Goal: Task Accomplishment & Management: Complete application form

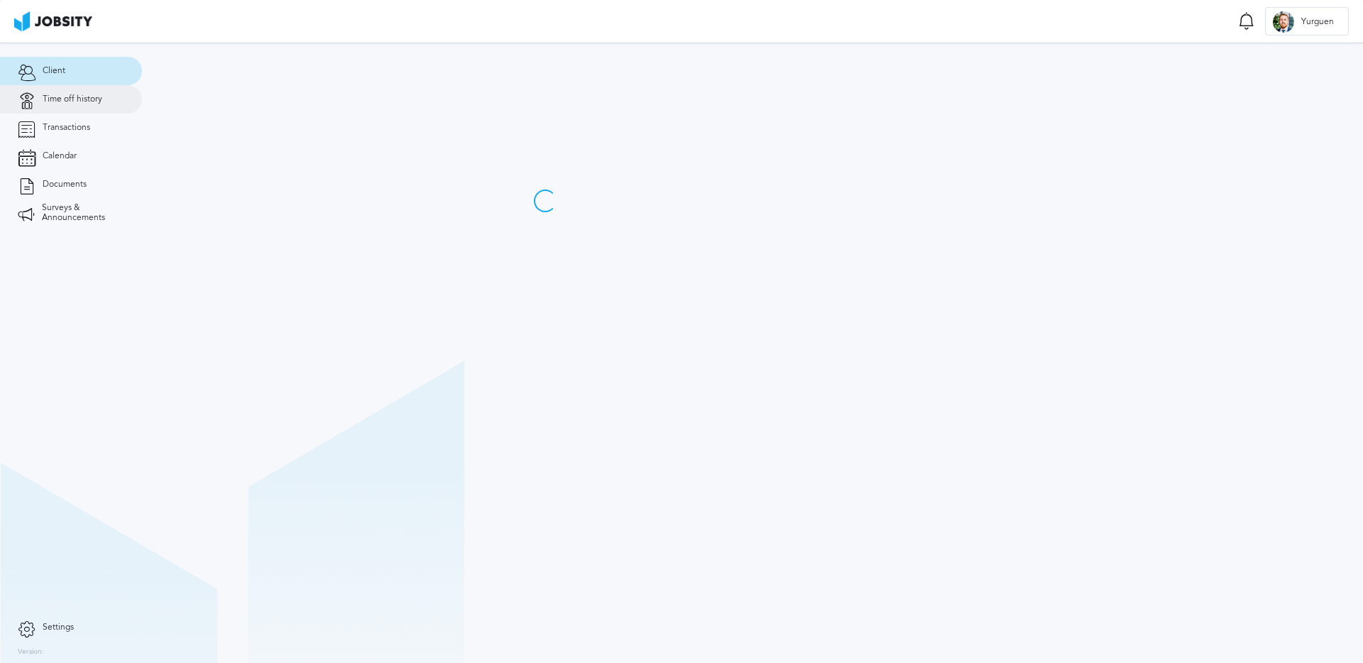
click at [64, 98] on span "Time off history" at bounding box center [73, 99] width 60 height 10
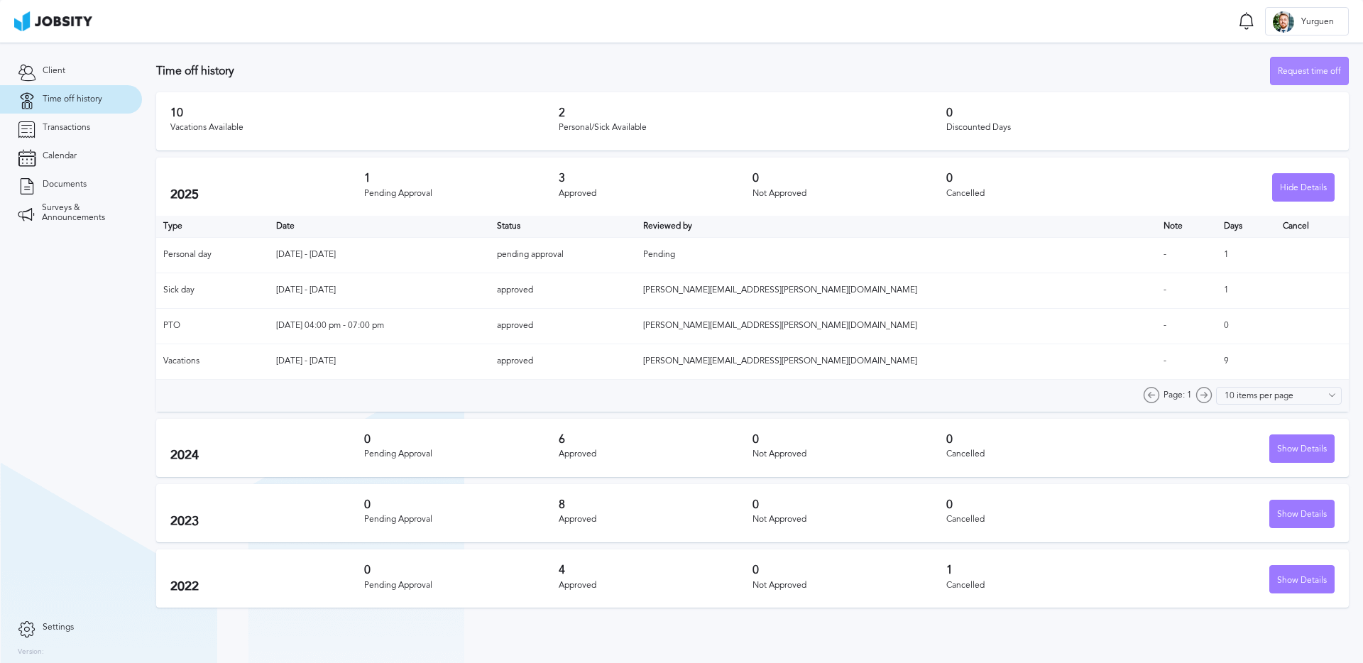
click at [1287, 68] on div "Request time off" at bounding box center [1309, 72] width 77 height 28
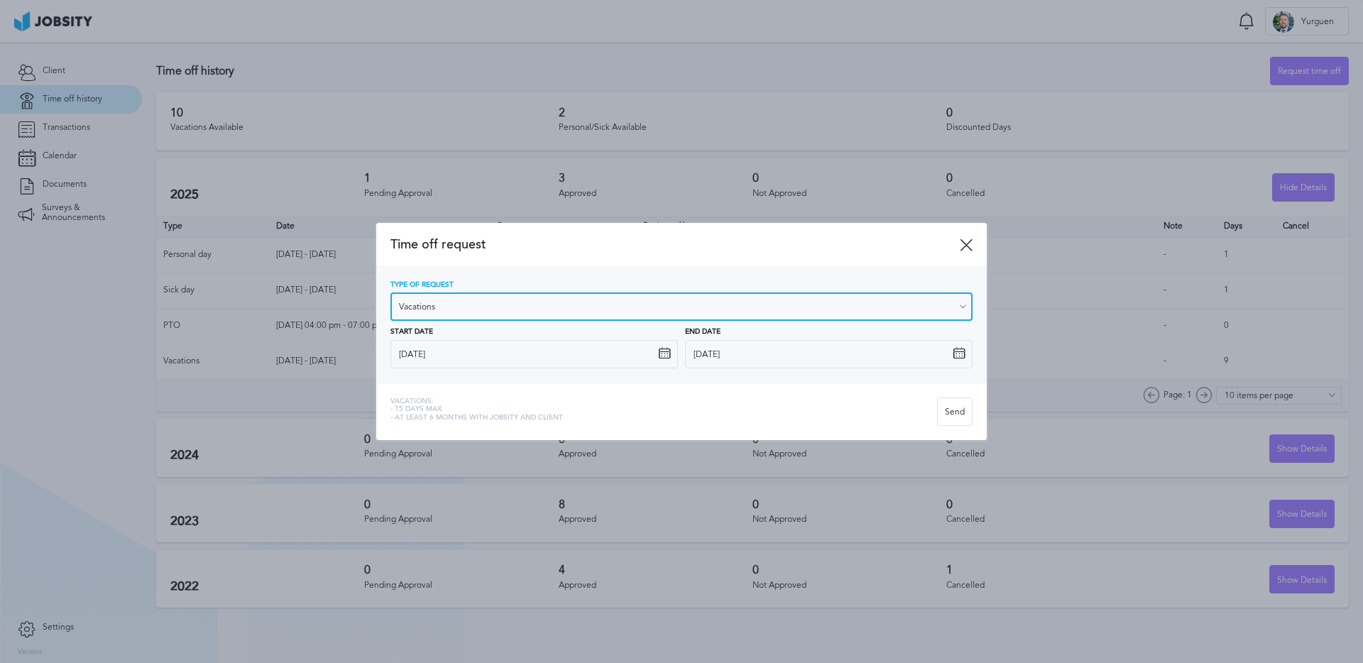
click at [460, 305] on input "Vacations" at bounding box center [681, 307] width 582 height 28
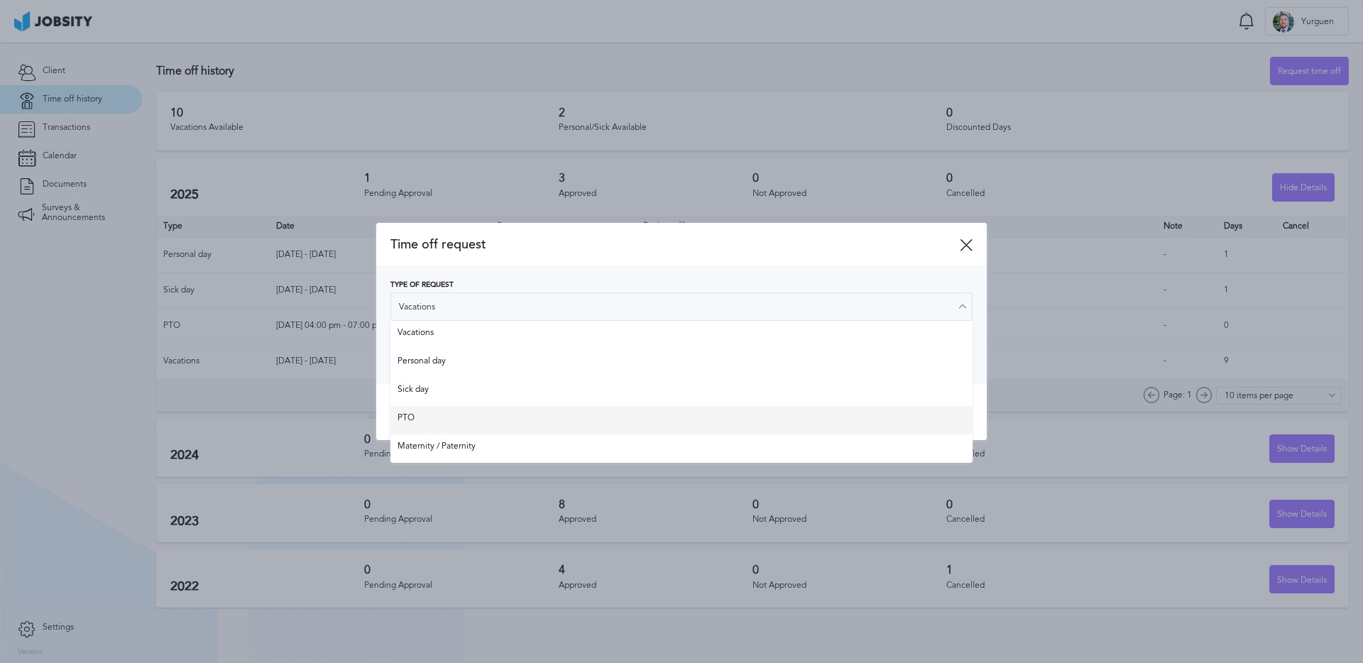
type input "PTO"
click at [407, 417] on div "Time off request Type of Request PTO Vacations Personal day Sick day PTO Matern…" at bounding box center [681, 331] width 611 height 217
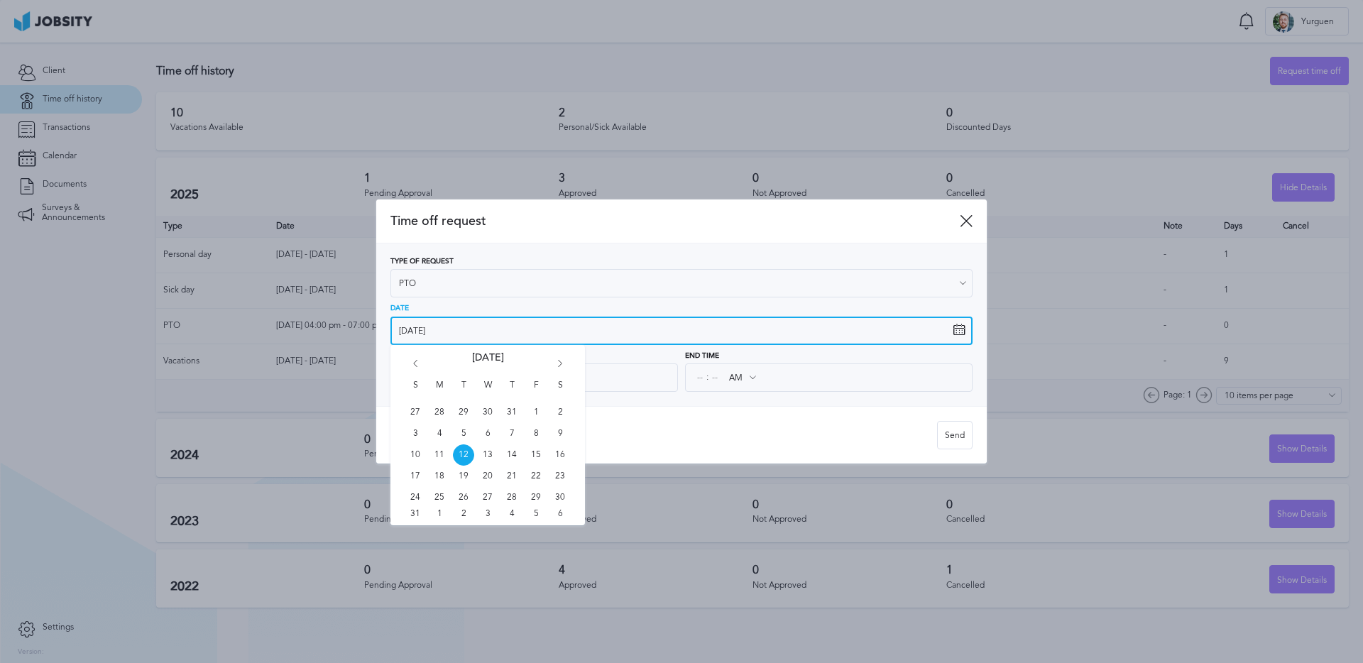
click at [434, 339] on input "8/12/2025" at bounding box center [681, 331] width 582 height 28
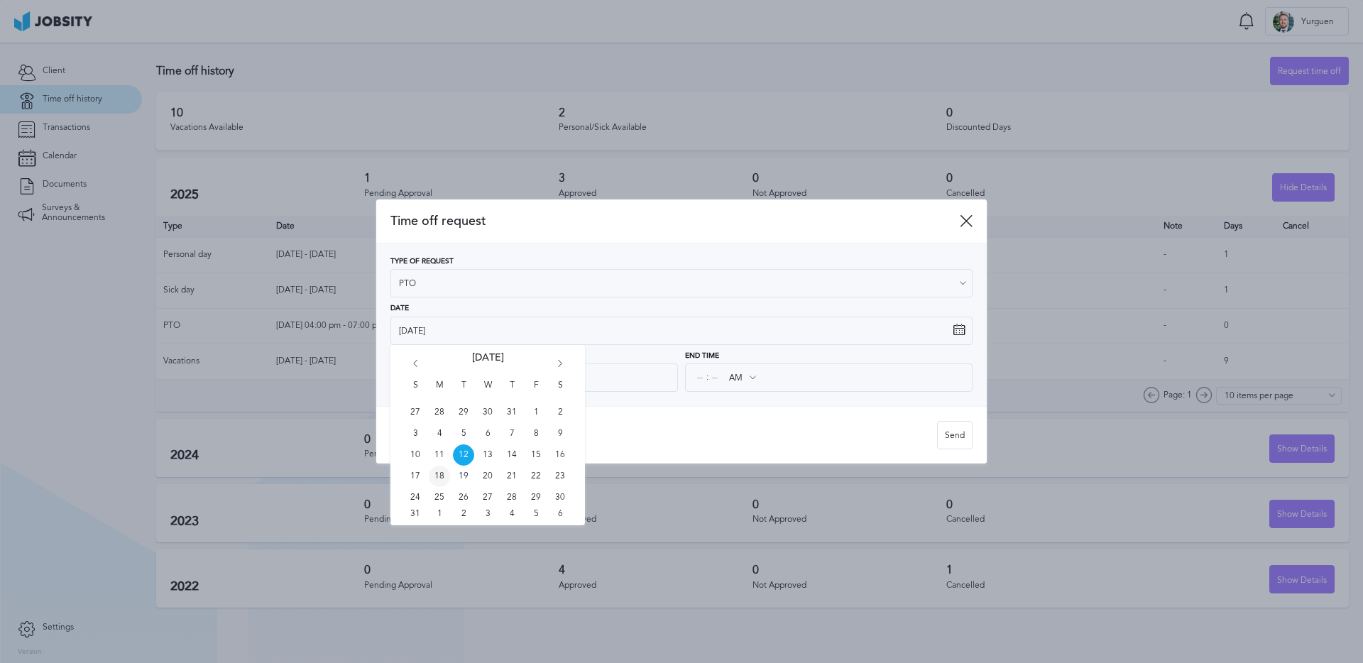
click at [435, 471] on span "18" at bounding box center [439, 476] width 21 height 21
type input "8/18/2025"
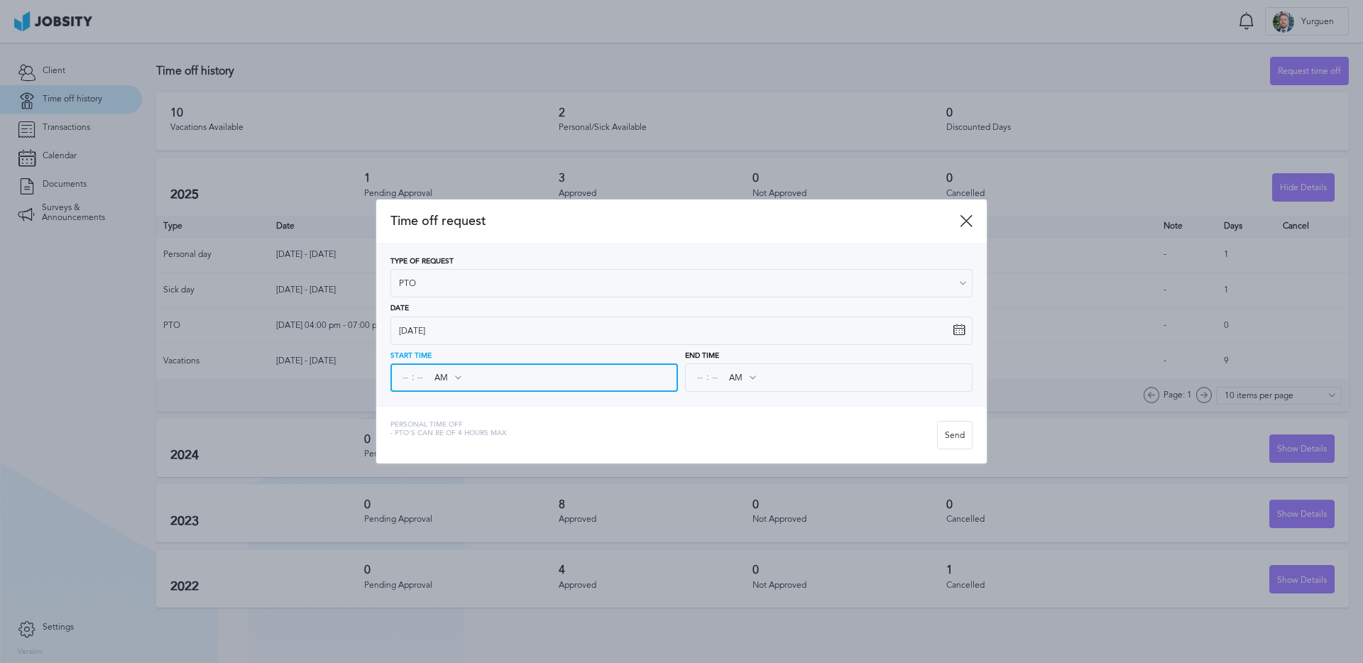
click at [409, 378] on input at bounding box center [405, 378] width 13 height 26
click at [424, 378] on div "Start Time : AM AM PM" at bounding box center [534, 372] width 288 height 40
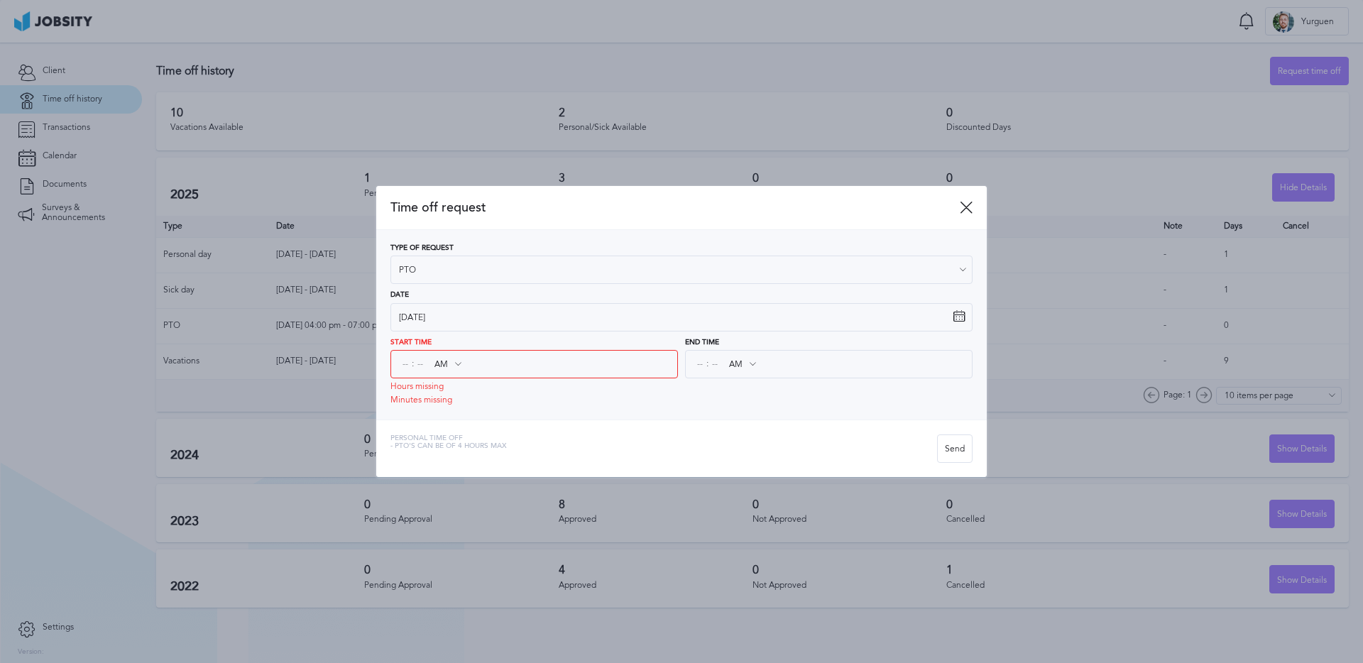
click at [452, 368] on icon at bounding box center [458, 364] width 13 height 13
click at [440, 359] on input "AM" at bounding box center [447, 364] width 41 height 26
type input "PM"
click at [450, 416] on div "Type of Request PTO Vacations Personal day Sick day PTO Maternity / Paternity D…" at bounding box center [681, 325] width 611 height 190
click at [403, 367] on input at bounding box center [405, 364] width 13 height 26
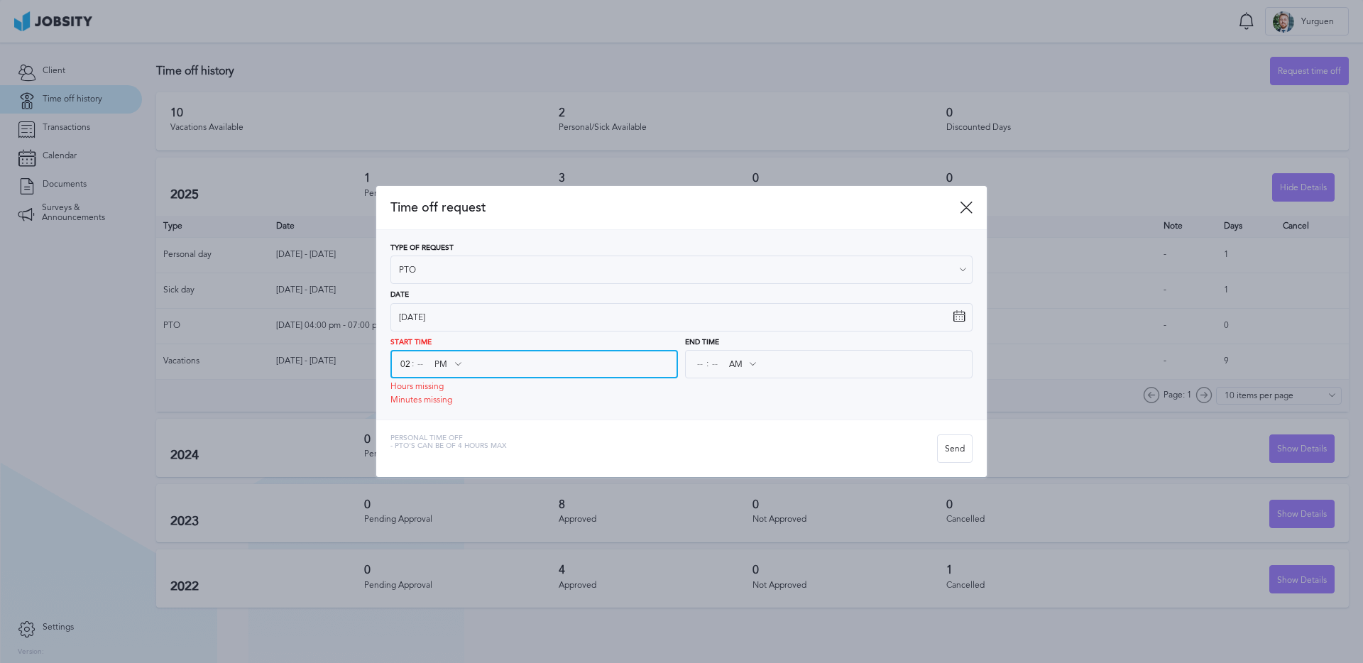
type input "02"
click at [421, 365] on input at bounding box center [420, 364] width 13 height 26
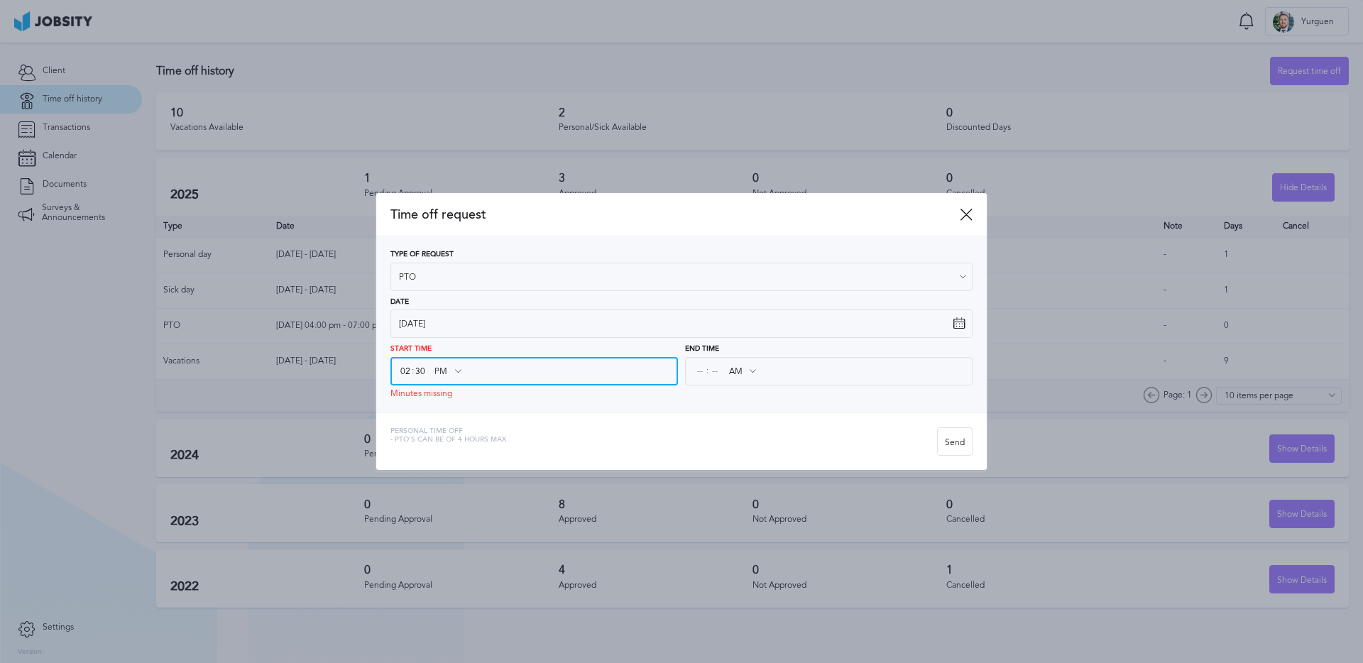
type input "30"
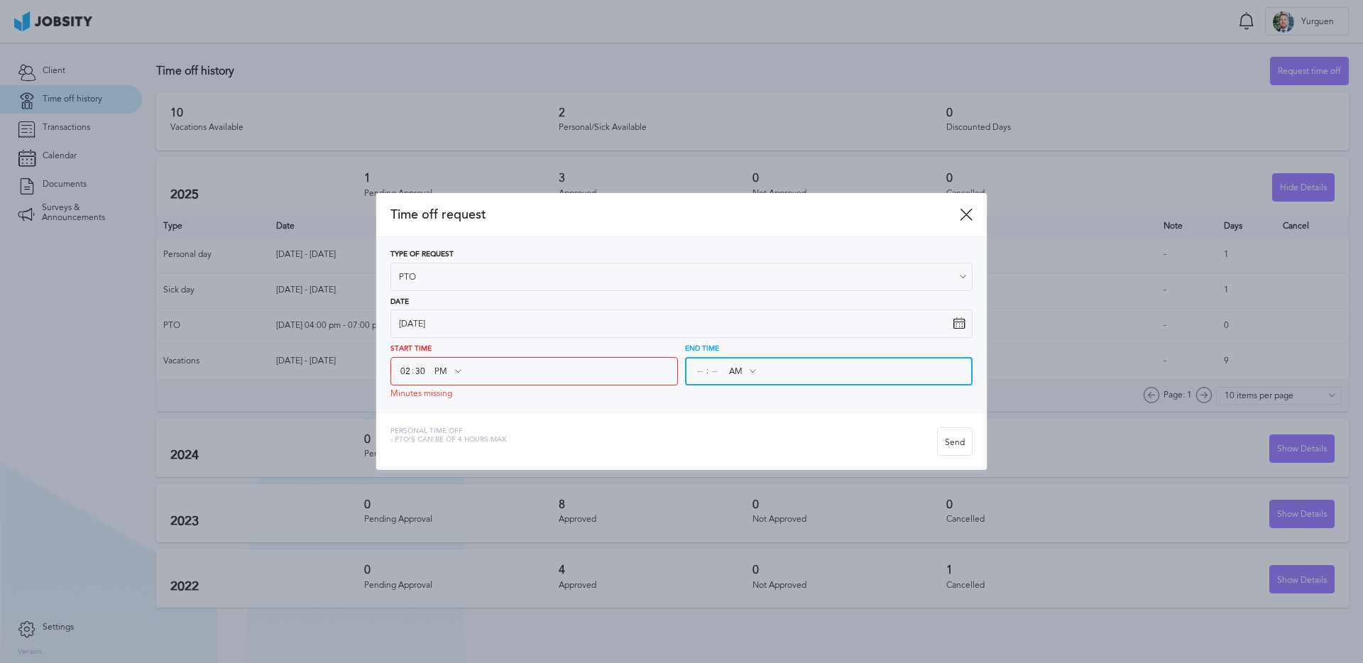
click at [701, 369] on input at bounding box center [700, 372] width 13 height 26
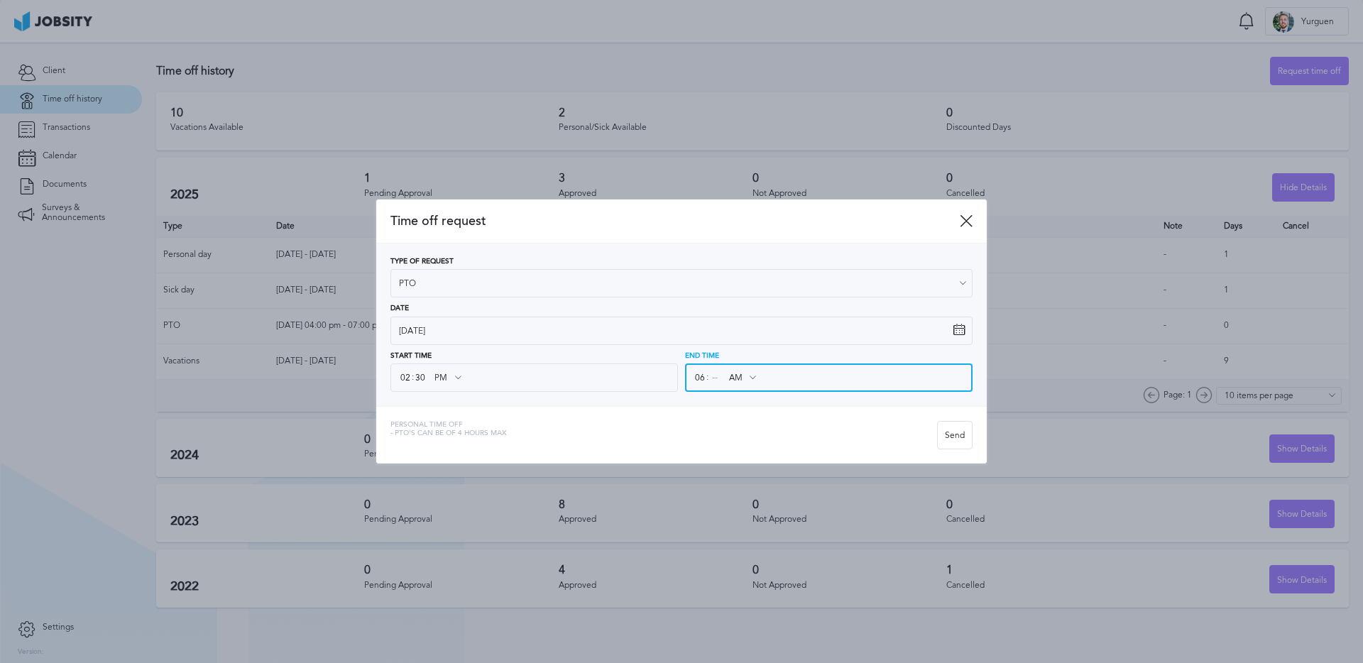
type input "06"
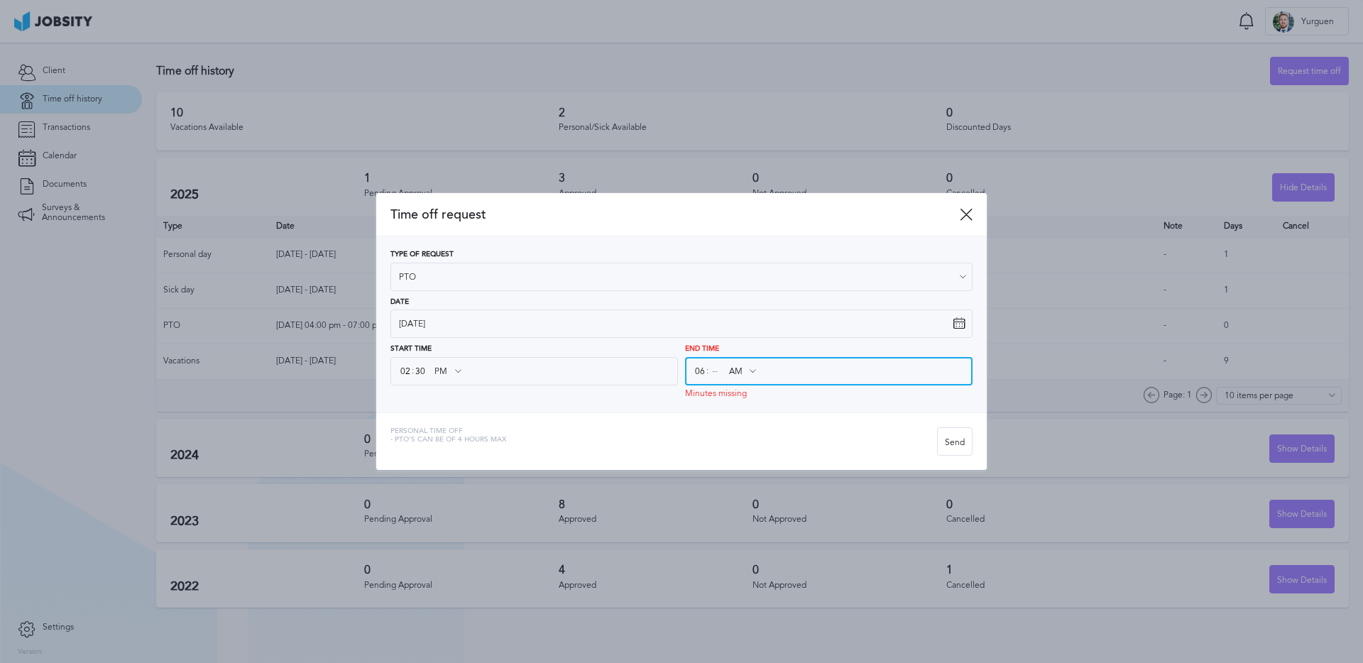
click at [718, 381] on input at bounding box center [715, 372] width 13 height 26
type input "30"
click at [685, 425] on div "Personal Time Off - PTO's can be of 4 hours max Send" at bounding box center [681, 441] width 611 height 58
click at [743, 363] on input "AM" at bounding box center [741, 372] width 41 height 26
type input "PM"
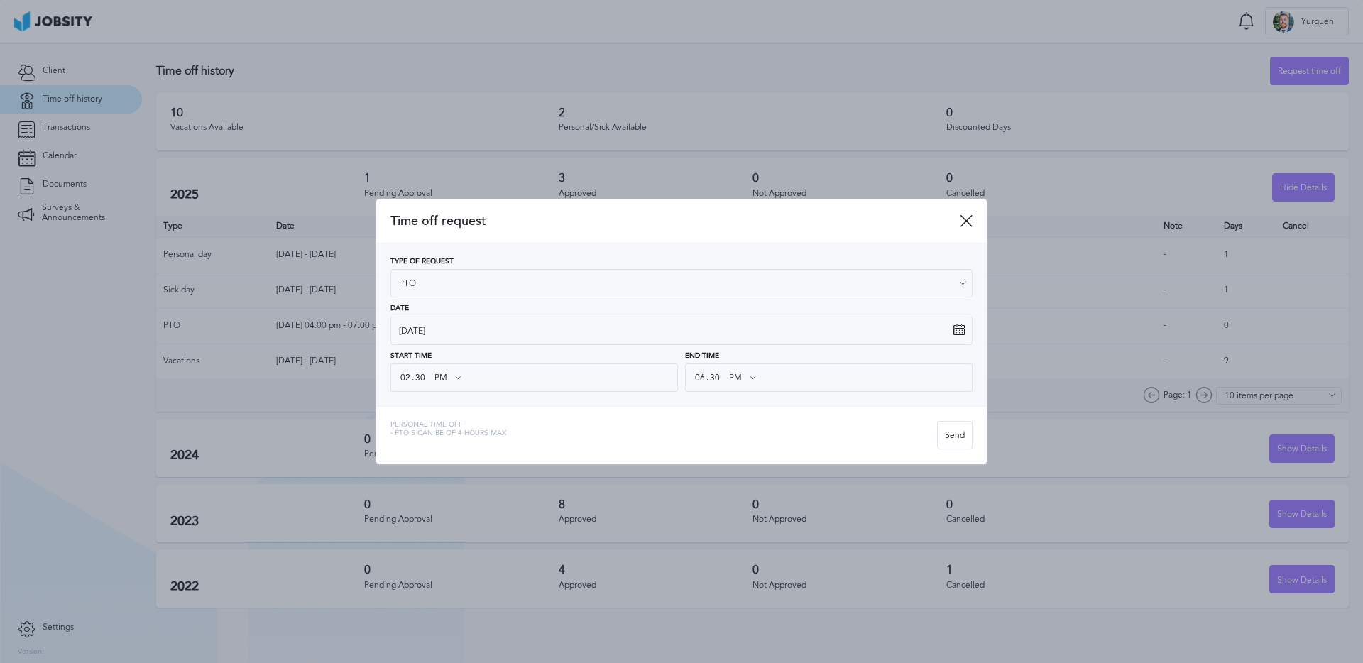
click at [749, 424] on div "Time off request Type of Request PTO Vacations Personal day Sick day PTO Matern…" at bounding box center [681, 332] width 611 height 264
click at [723, 441] on div "Personal Time Off - PTO's can be of 4 hours max" at bounding box center [663, 435] width 547 height 28
click at [945, 439] on div "Send" at bounding box center [955, 436] width 34 height 28
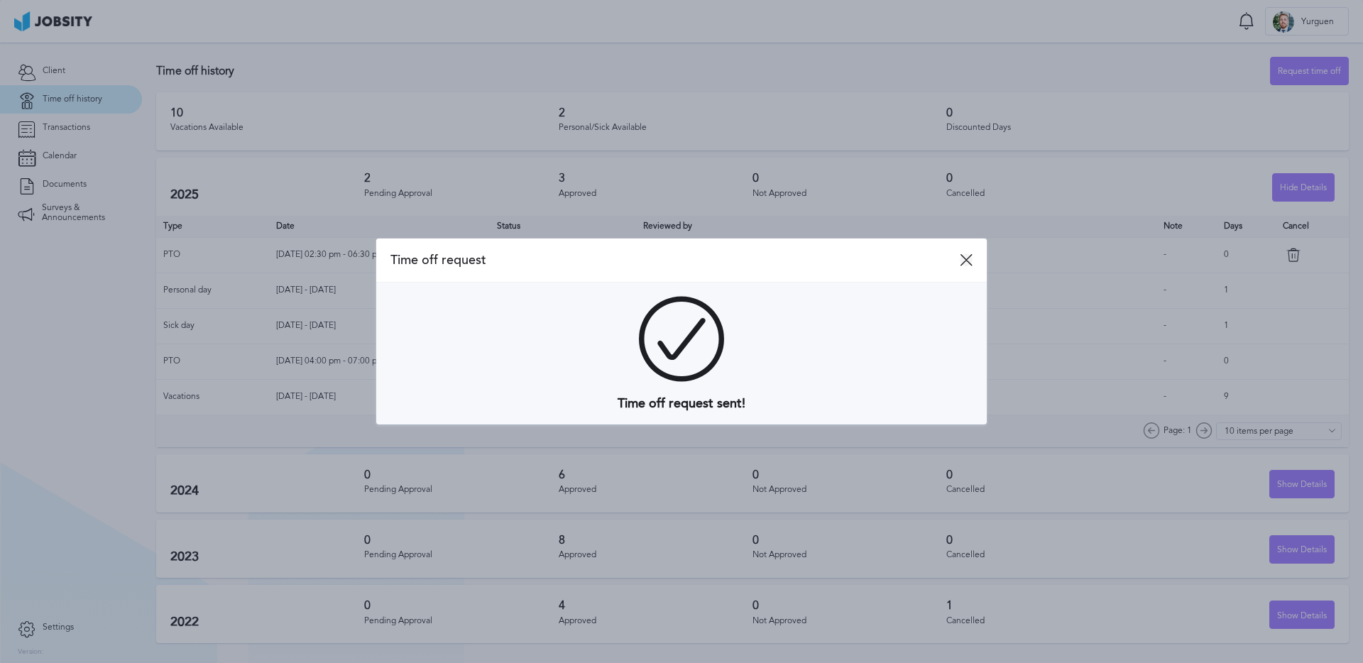
click at [961, 266] on icon at bounding box center [966, 259] width 13 height 13
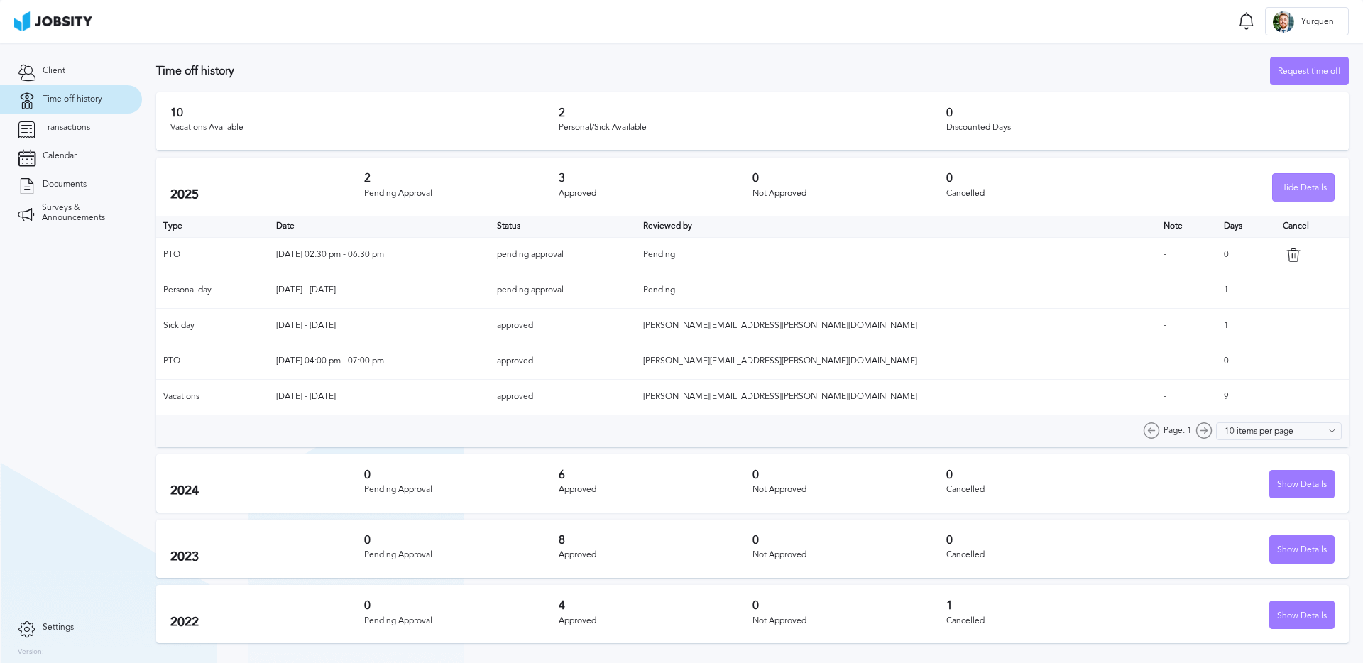
click at [1293, 185] on div "Hide Details" at bounding box center [1303, 188] width 61 height 28
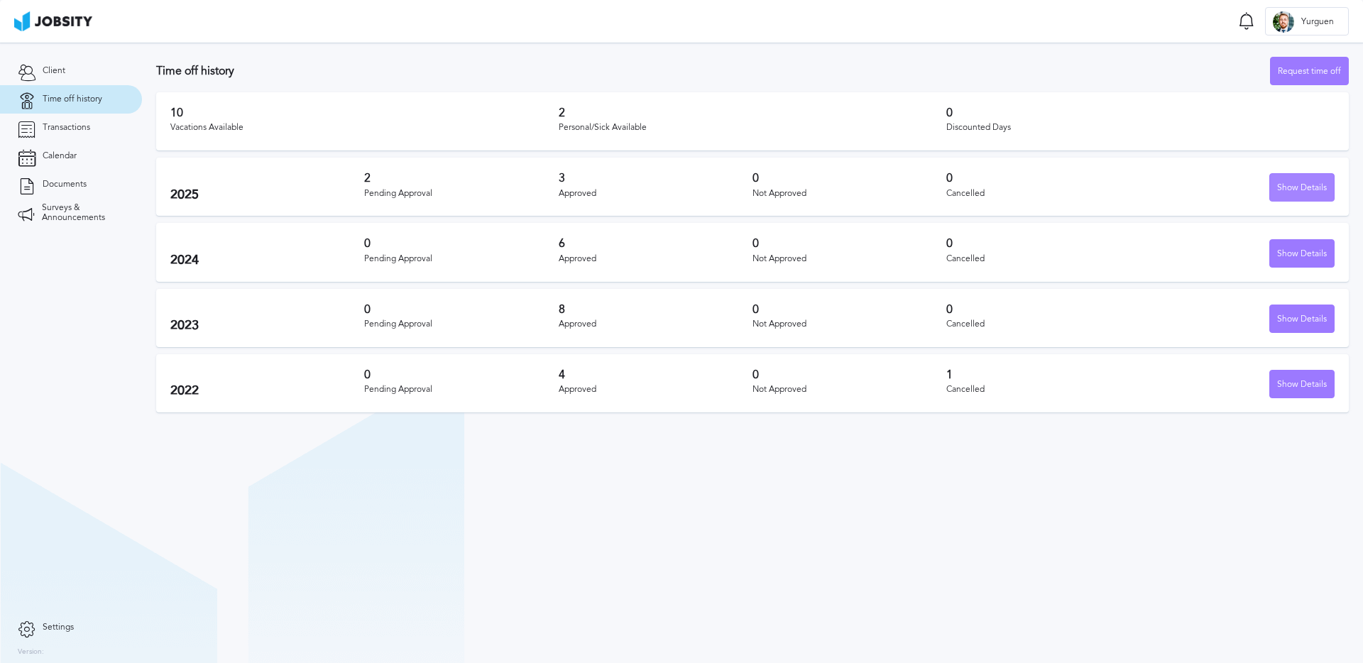
click at [1293, 185] on div "Show Details" at bounding box center [1302, 188] width 64 height 28
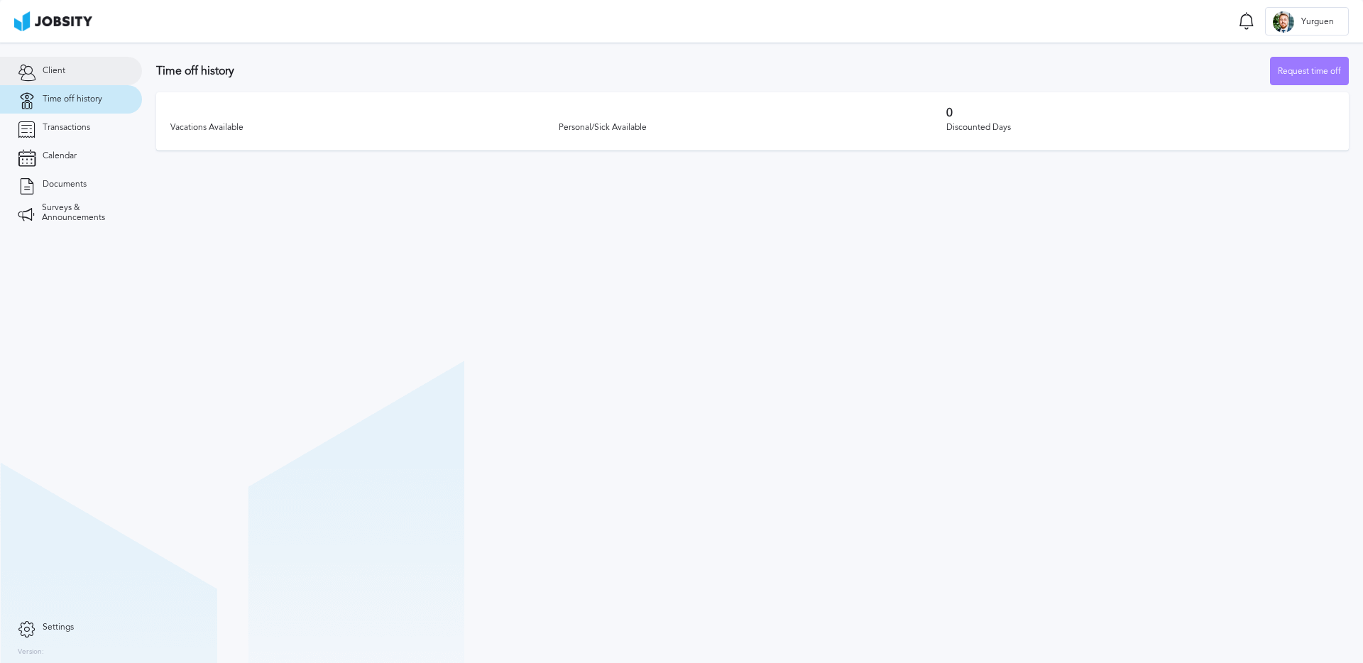
click at [38, 72] on link "Client" at bounding box center [71, 71] width 142 height 28
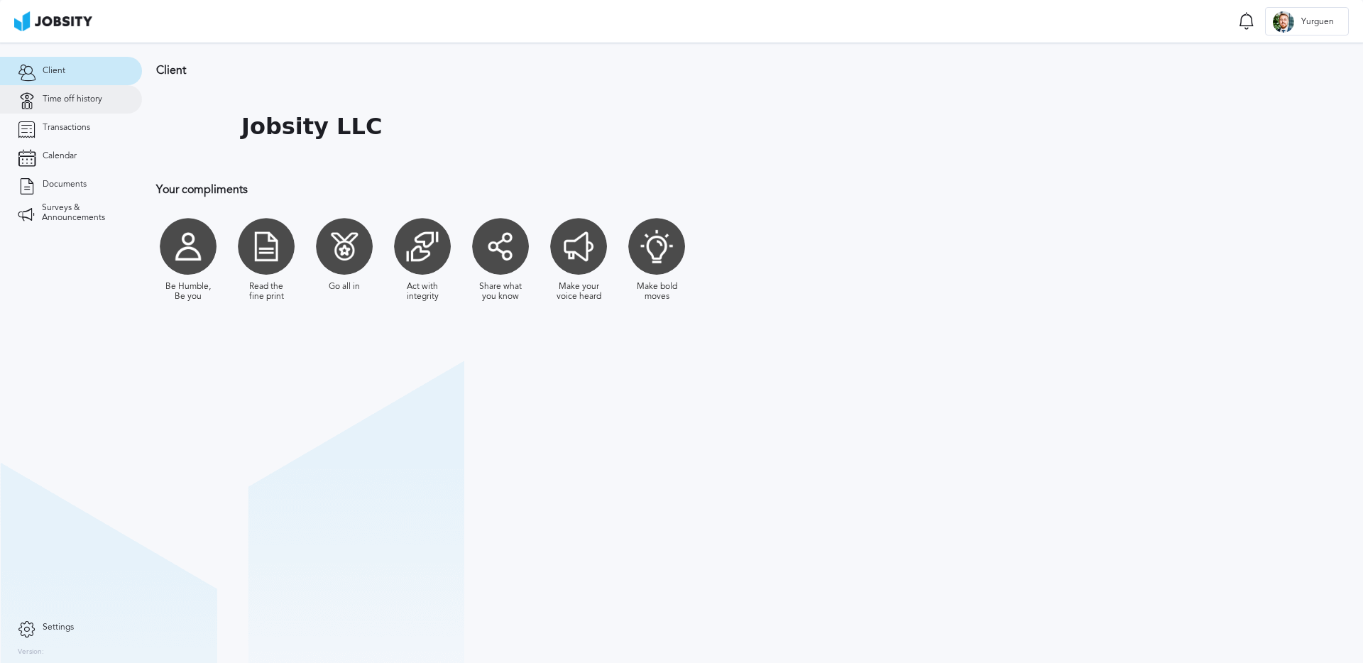
click at [45, 92] on link "Time off history" at bounding box center [71, 99] width 142 height 28
